Goal: Complete application form

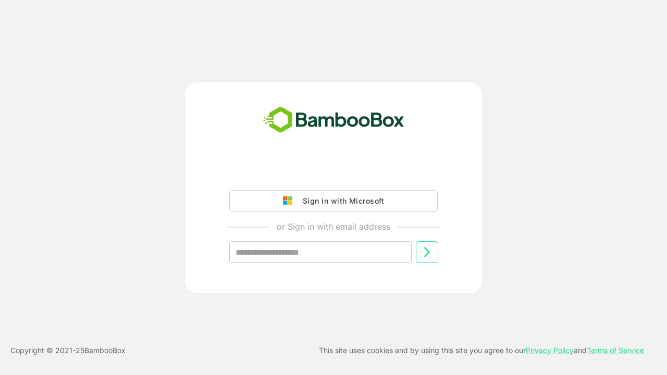
type input "**********"
click at [427, 252] on icon at bounding box center [427, 252] width 13 height 13
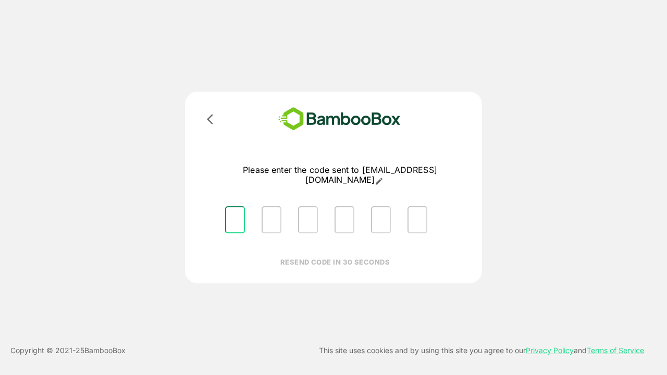
type input "*"
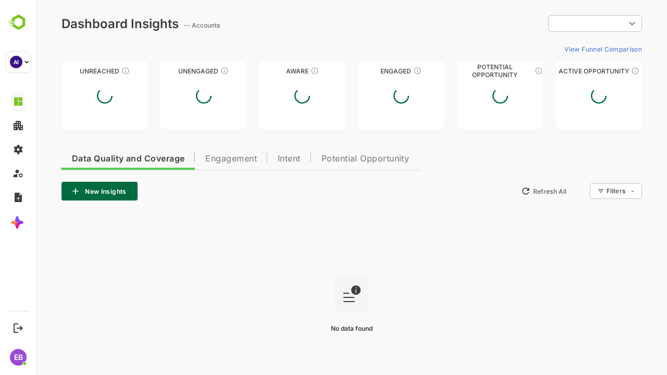
type input "**********"
